Goal: Task Accomplishment & Management: Use online tool/utility

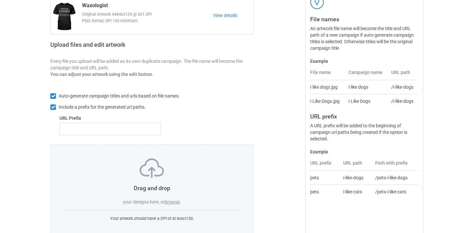
scroll to position [86, 0]
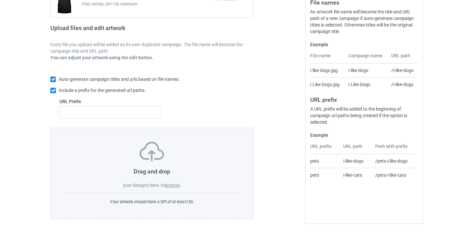
click at [179, 178] on div "Drag and drop your designs here, or browse ." at bounding box center [151, 165] width 175 height 47
click at [175, 183] on label "browse" at bounding box center [172, 184] width 15 height 5
click at [0, 0] on input "browse" at bounding box center [0, 0] width 0 height 0
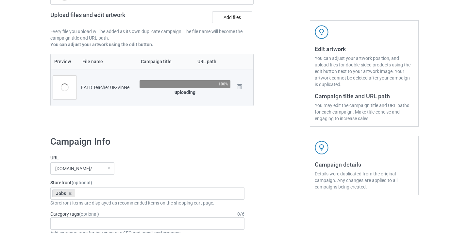
scroll to position [42, 0]
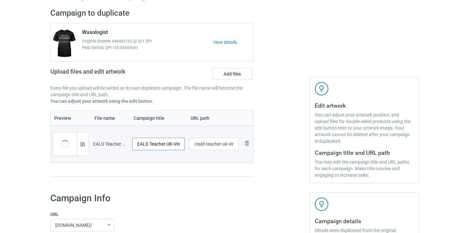
click at [171, 146] on input "EALD Teacher UK-VinNew" at bounding box center [158, 144] width 52 height 12
drag, startPoint x: 171, startPoint y: 146, endPoint x: 210, endPoint y: 148, distance: 39.0
click at [210, 149] on tr "Preview and edit artwork EALD Teacher UK-VinNew.png EALD Teacher [GEOGRAPHIC_DA…" at bounding box center [152, 144] width 203 height 37
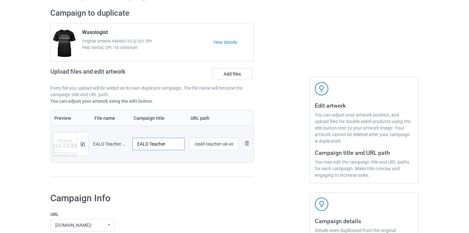
type input "EALD Teacher"
click at [224, 144] on input "/eald-teacher-uk-vinnew" at bounding box center [213, 144] width 49 height 12
drag, startPoint x: 224, startPoint y: 144, endPoint x: 258, endPoint y: 146, distance: 33.7
click at [258, 146] on div "Campaign to duplicate Waxologist Original Artwork 4484x3135 @ 321 DPI PNG forma…" at bounding box center [235, 96] width 378 height 184
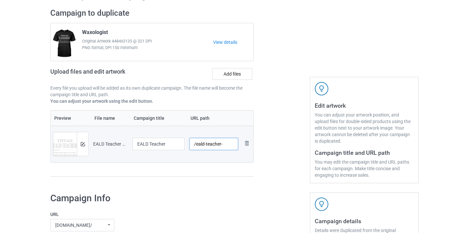
scroll to position [0, 0]
click at [206, 144] on input "/eald-teacher08" at bounding box center [213, 144] width 49 height 12
click at [212, 143] on input "/eald-teacher08" at bounding box center [213, 144] width 49 height 12
click at [224, 142] on input "/eald-teacher08" at bounding box center [213, 144] width 49 height 12
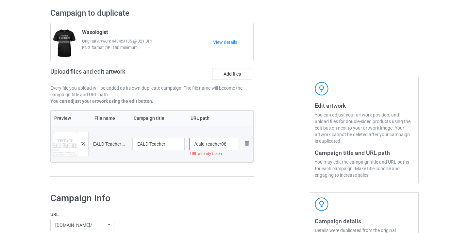
click at [220, 144] on input "/eald-teacher08" at bounding box center [213, 144] width 49 height 12
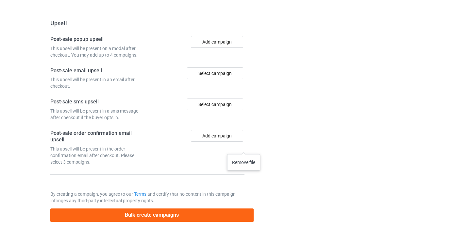
scroll to position [606, 0]
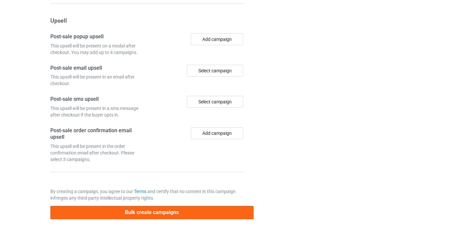
type input "/eald08"
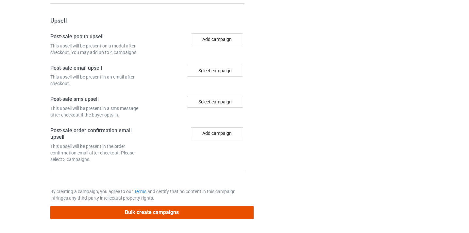
click at [202, 213] on button "Bulk create campaigns" at bounding box center [151, 212] width 203 height 13
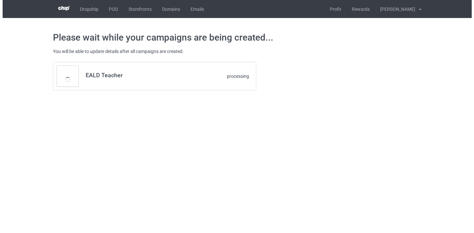
scroll to position [0, 0]
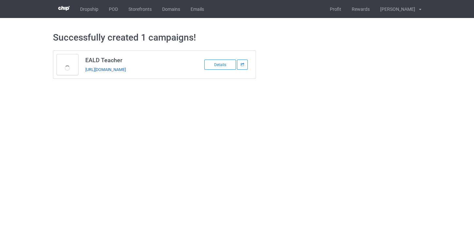
click at [126, 68] on link "https://www.thepure.gift/eald08" at bounding box center [105, 69] width 41 height 5
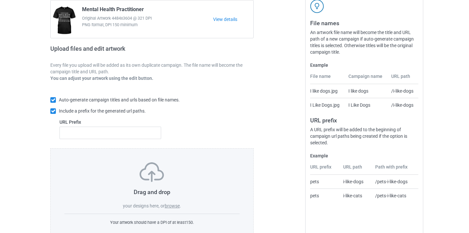
scroll to position [75, 0]
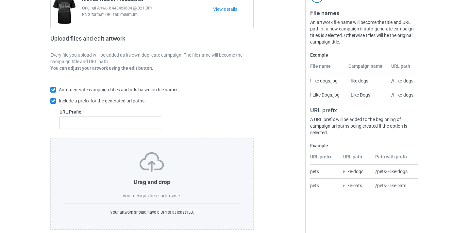
click at [174, 197] on label "browse" at bounding box center [172, 195] width 15 height 5
click at [0, 0] on input "browse" at bounding box center [0, 0] width 0 height 0
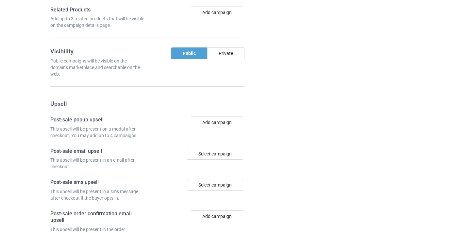
scroll to position [503, 0]
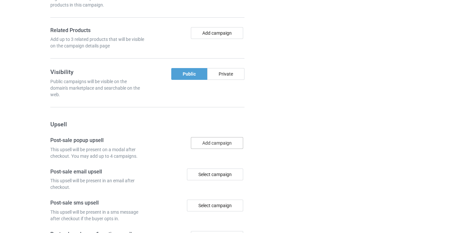
click at [223, 143] on button "Add campaign" at bounding box center [217, 143] width 52 height 12
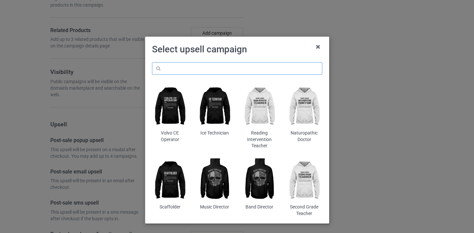
click at [223, 71] on input "text" at bounding box center [237, 68] width 170 height 12
click at [313, 50] on icon at bounding box center [318, 47] width 10 height 10
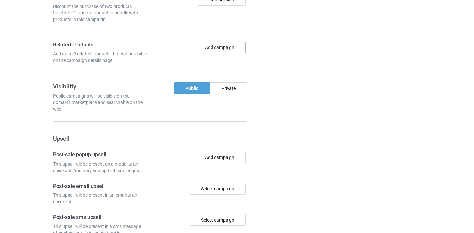
scroll to position [487, 0]
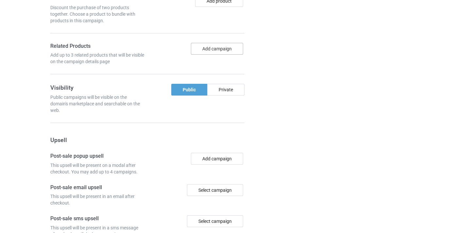
click at [225, 50] on button "Add campaign" at bounding box center [217, 49] width 52 height 12
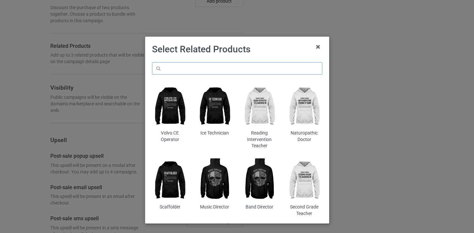
drag, startPoint x: 227, startPoint y: 63, endPoint x: 227, endPoint y: 69, distance: 5.3
click at [227, 65] on input "text" at bounding box center [237, 68] width 170 height 12
click at [227, 70] on input "text" at bounding box center [237, 68] width 170 height 12
paste input "World History Teacher"
click at [164, 66] on input "World History Teacher" at bounding box center [237, 68] width 170 height 12
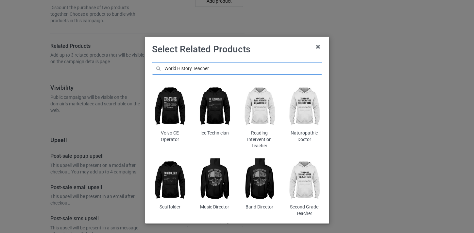
click at [164, 66] on input "World History Teacher" at bounding box center [237, 68] width 170 height 12
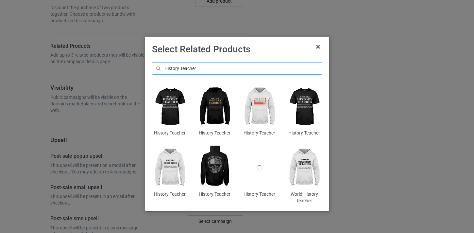
type input "History Teacher"
click at [213, 106] on img at bounding box center [215, 106] width 36 height 44
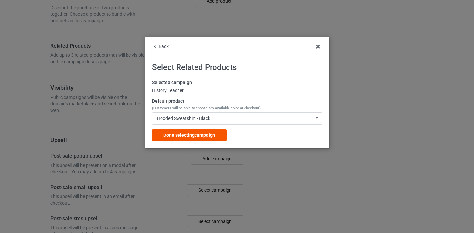
click at [214, 137] on span "Done selecting campaign" at bounding box center [189, 134] width 52 height 5
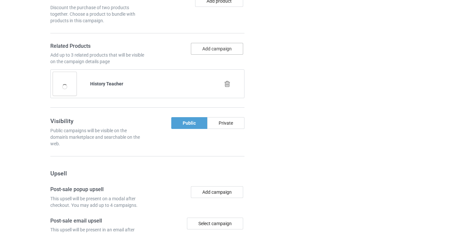
click at [217, 50] on button "Add campaign" at bounding box center [217, 49] width 52 height 12
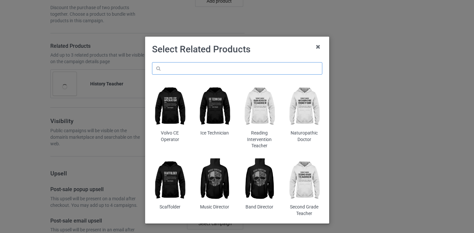
click at [229, 71] on input "text" at bounding box center [237, 68] width 170 height 12
paste input "World History Teacher"
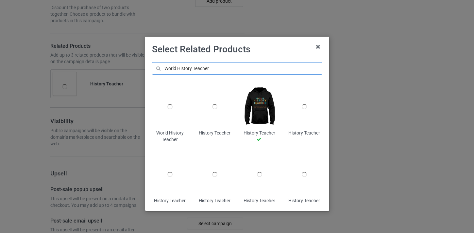
click at [154, 65] on input "World History Teacher" at bounding box center [237, 68] width 170 height 12
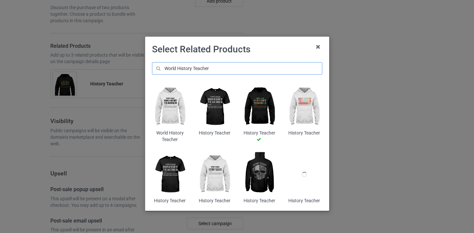
click at [179, 70] on input "World History Teacher" at bounding box center [237, 68] width 170 height 12
click at [170, 69] on input "World History Teacher" at bounding box center [237, 68] width 170 height 12
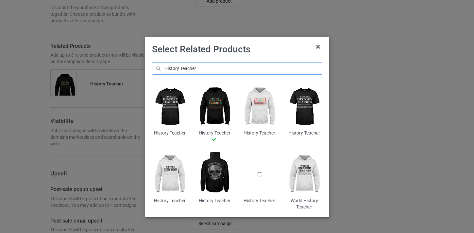
type input "History Teacher"
click at [264, 103] on img at bounding box center [260, 106] width 36 height 44
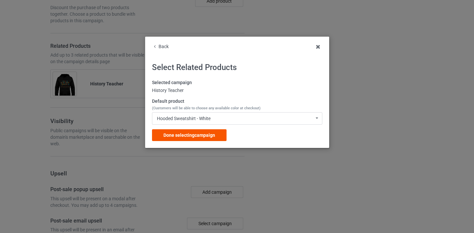
click at [200, 135] on span "Done selecting campaign" at bounding box center [189, 134] width 52 height 5
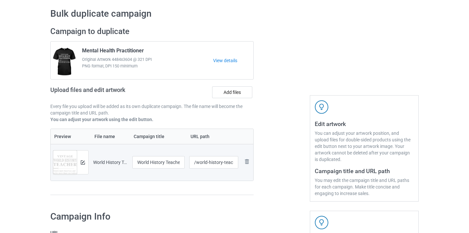
scroll to position [23, 0]
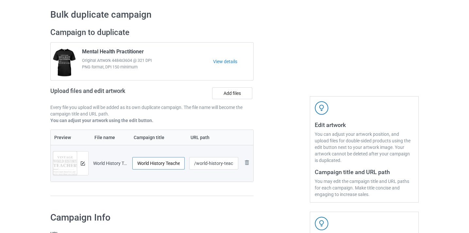
click at [176, 161] on input "World History Teacher-VinNew" at bounding box center [158, 163] width 52 height 12
click at [174, 163] on input "World History Teacher-VinNew" at bounding box center [158, 163] width 52 height 12
drag, startPoint x: 174, startPoint y: 163, endPoint x: 197, endPoint y: 165, distance: 24.0
click at [199, 165] on tr "Preview and edit artwork World History Teacher-VinNew.png World History Teacher…" at bounding box center [152, 163] width 203 height 37
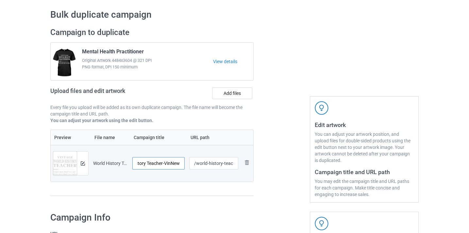
click at [183, 163] on input "World History Teacher-VinNew" at bounding box center [158, 163] width 52 height 12
click at [177, 163] on input "World History Teacher-VinNew" at bounding box center [158, 163] width 52 height 12
type input "World History Teacher"
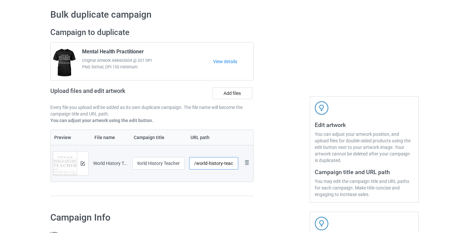
click at [222, 164] on input "/world-history-teacher-vinnew" at bounding box center [213, 163] width 49 height 12
drag, startPoint x: 222, startPoint y: 164, endPoint x: 264, endPoint y: 165, distance: 41.2
click at [264, 165] on div "Campaign to duplicate Mental Health Practitioner Original Artwork 4484x3604 @ 3…" at bounding box center [235, 115] width 378 height 184
click at [224, 164] on input "/world-history-teacher-vinnew" at bounding box center [213, 163] width 49 height 12
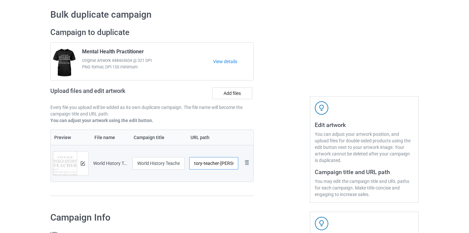
click at [224, 164] on input "/world-history-teacher-vinnew" at bounding box center [213, 163] width 49 height 12
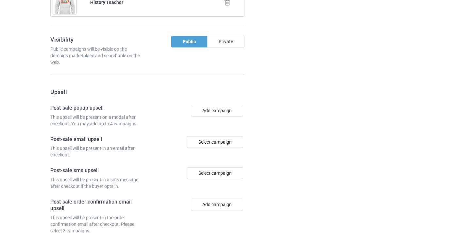
scroll to position [671, 0]
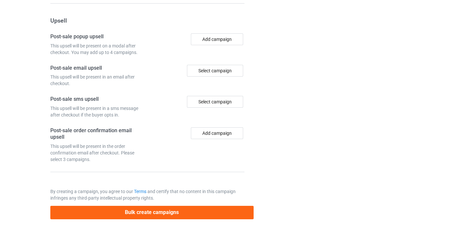
type input "/world-history-teacher8"
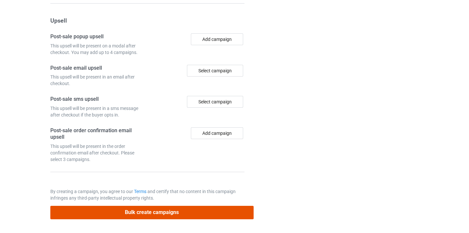
click at [209, 209] on button "Bulk create campaigns" at bounding box center [151, 212] width 203 height 13
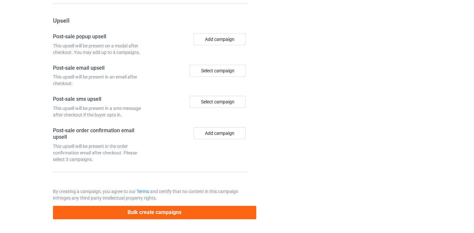
scroll to position [0, 0]
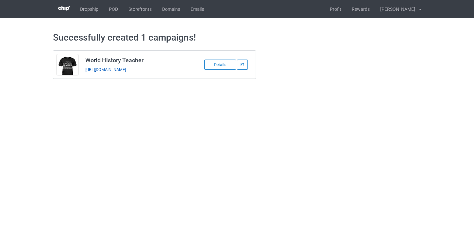
click at [126, 70] on link "https://www.thepure.gift/world-history-teacher8" at bounding box center [105, 69] width 41 height 5
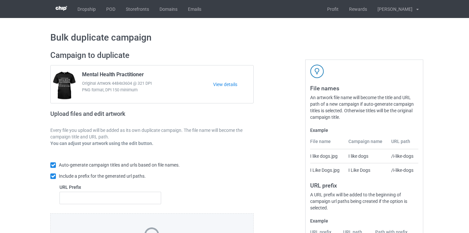
scroll to position [86, 0]
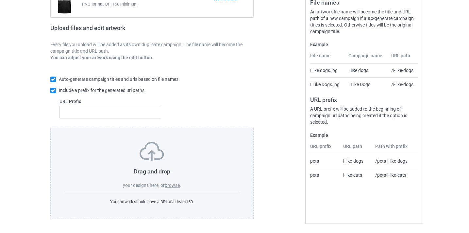
click at [172, 184] on label "browse" at bounding box center [172, 184] width 15 height 5
click at [0, 0] on input "browse" at bounding box center [0, 0] width 0 height 0
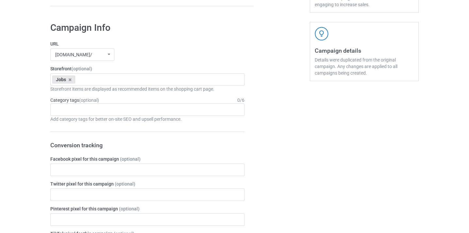
scroll to position [0, 0]
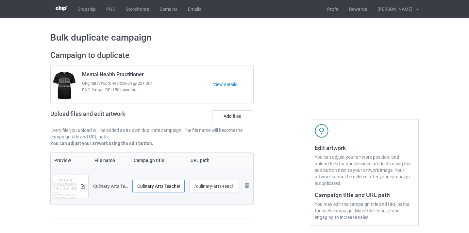
click at [177, 184] on input "Culinary Arts Teacher-VinNew" at bounding box center [158, 186] width 52 height 12
drag, startPoint x: 177, startPoint y: 184, endPoint x: 188, endPoint y: 189, distance: 12.9
click at [204, 184] on tr "Preview and edit artwork Culinary Arts Teacher-VinNew.png Culinary Arts Teacher…" at bounding box center [152, 186] width 203 height 37
click at [174, 187] on input "Culinary Arts Teacher-VinNew" at bounding box center [158, 186] width 52 height 12
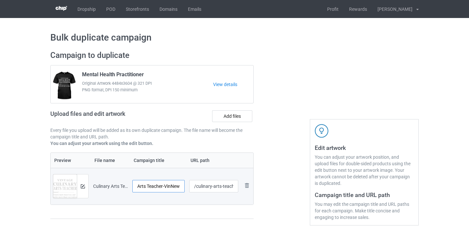
click at [174, 187] on input "Culinary Arts Teacher-VinNew" at bounding box center [158, 186] width 52 height 12
click at [176, 184] on input "Culinary Arts Teacher-VinNew" at bounding box center [158, 186] width 52 height 12
type input "Culinary Arts Teacher"
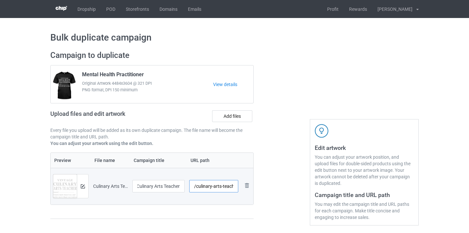
click at [226, 187] on input "/culinary-arts-teacher-[PERSON_NAME]" at bounding box center [213, 186] width 49 height 12
drag, startPoint x: 226, startPoint y: 187, endPoint x: 244, endPoint y: 191, distance: 18.1
click at [244, 191] on tr "Preview and edit artwork Culinary Arts Teacher-VinNew.png Culinary Arts Teacher…" at bounding box center [152, 186] width 203 height 37
click at [230, 189] on input "/culinary-arts-teacher-[PERSON_NAME]" at bounding box center [213, 186] width 49 height 12
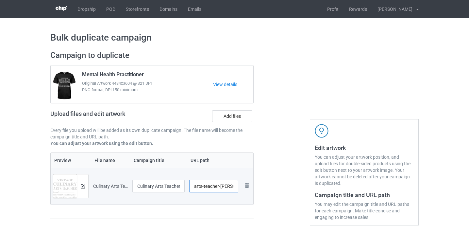
click at [230, 189] on input "/culinary-arts-teacher-[PERSON_NAME]" at bounding box center [213, 186] width 49 height 12
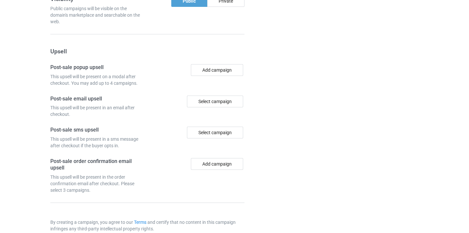
scroll to position [606, 0]
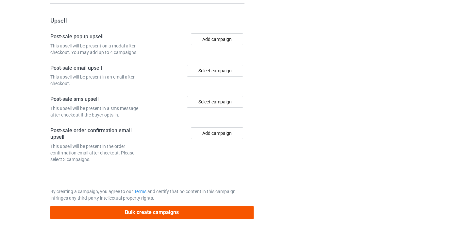
type input "/culinary-arts-teacher8"
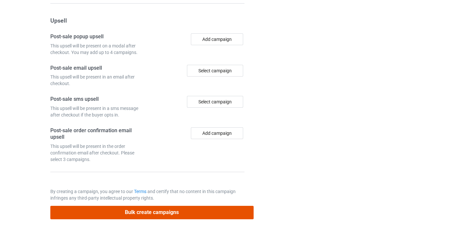
click at [209, 213] on button "Bulk create campaigns" at bounding box center [151, 212] width 203 height 13
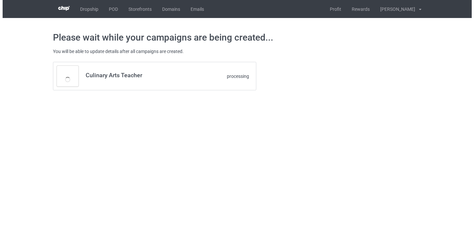
scroll to position [0, 0]
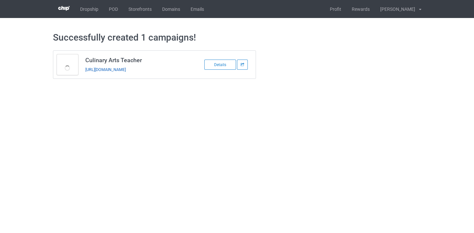
click at [126, 71] on link "[URL][DOMAIN_NAME]" at bounding box center [105, 69] width 41 height 5
